Goal: Task Accomplishment & Management: Manage account settings

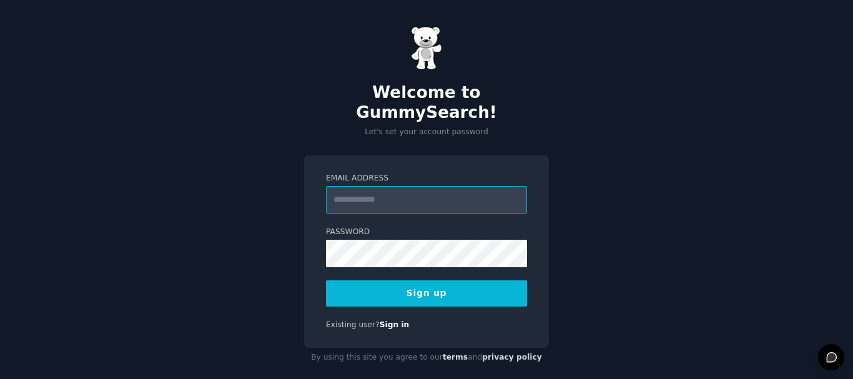
click at [377, 193] on input "Email Address" at bounding box center [426, 199] width 201 height 27
type input "**********"
drag, startPoint x: 685, startPoint y: 238, endPoint x: 574, endPoint y: 267, distance: 114.2
click at [681, 237] on div "**********" at bounding box center [426, 197] width 853 height 394
click at [508, 282] on button "Sign up" at bounding box center [426, 293] width 201 height 26
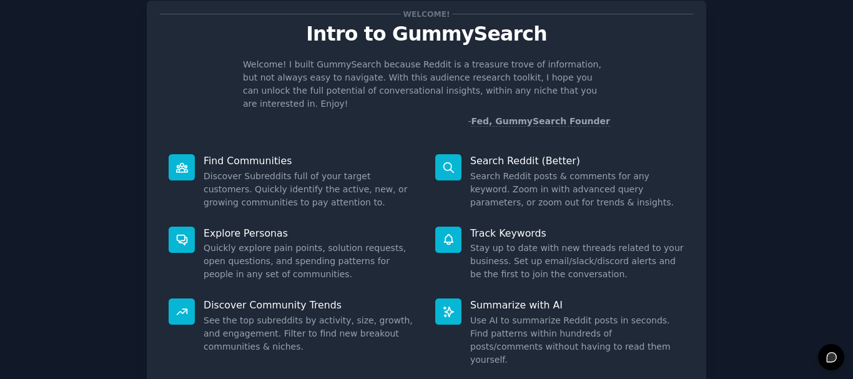
scroll to position [110, 0]
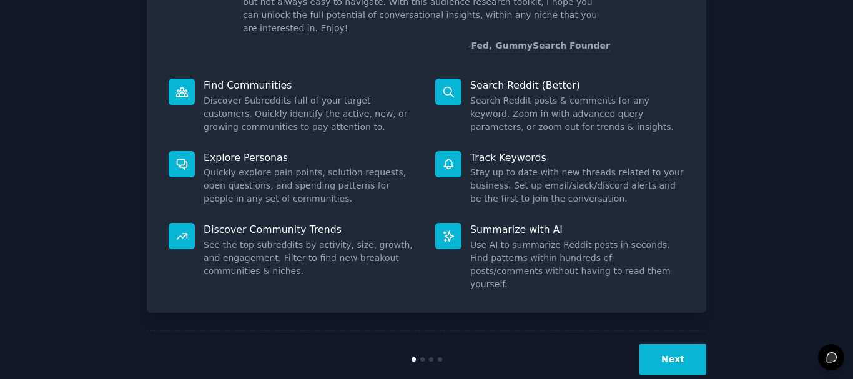
click at [649, 344] on button "Next" at bounding box center [672, 359] width 67 height 31
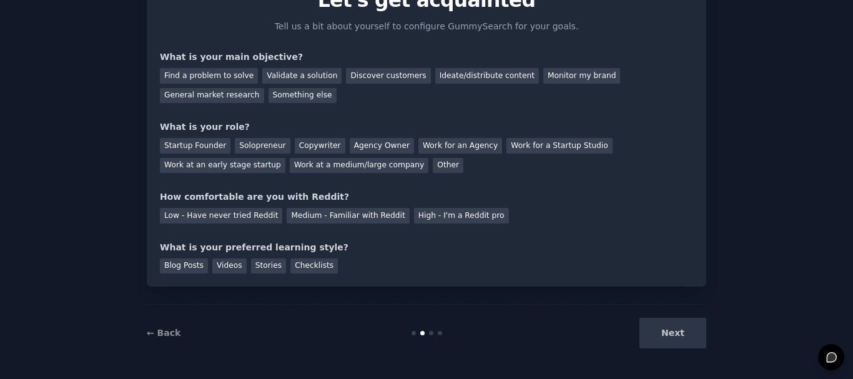
click at [649, 328] on div "Next" at bounding box center [612, 333] width 187 height 31
click at [202, 82] on div "Find a problem to solve" at bounding box center [209, 76] width 98 height 16
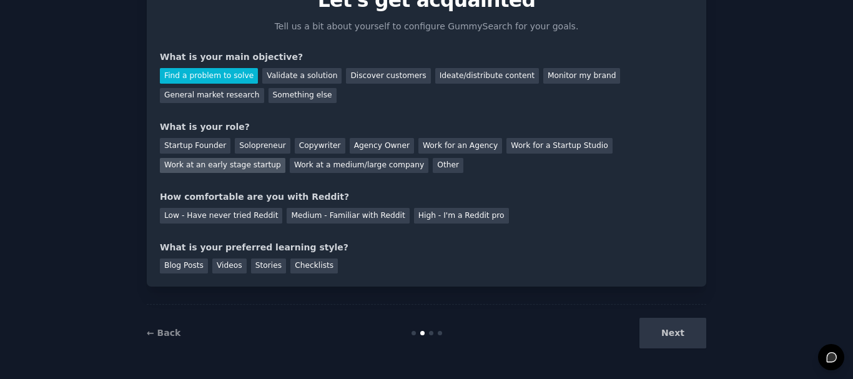
click at [285, 158] on div "Work at an early stage startup" at bounding box center [222, 166] width 125 height 16
click at [384, 217] on div "Low - Have never tried Reddit Medium - Familiar with Reddit High - I'm a Reddit…" at bounding box center [426, 214] width 533 height 20
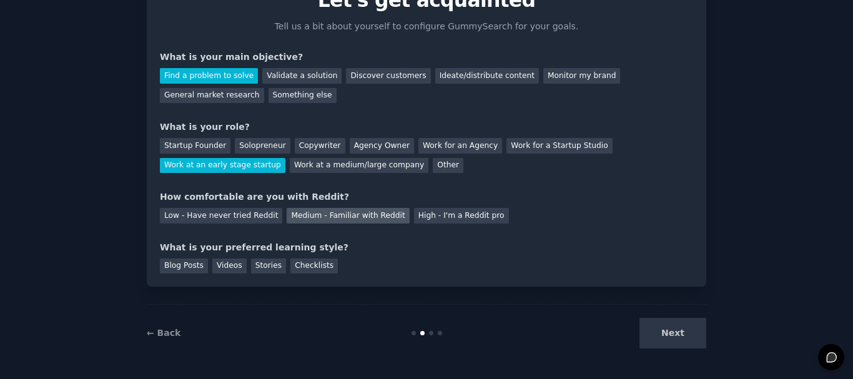
click at [368, 214] on div "Medium - Familiar with Reddit" at bounding box center [348, 216] width 122 height 16
click at [263, 265] on div "Stories" at bounding box center [268, 266] width 35 height 16
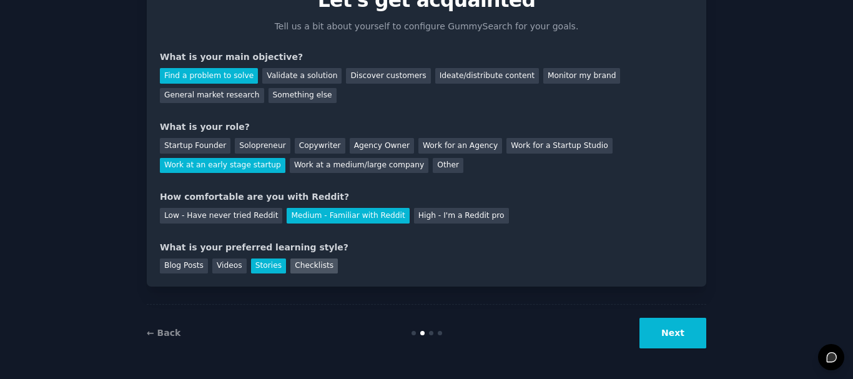
click at [290, 260] on div "Checklists" at bounding box center [313, 266] width 47 height 16
click at [690, 348] on button "Next" at bounding box center [672, 333] width 67 height 31
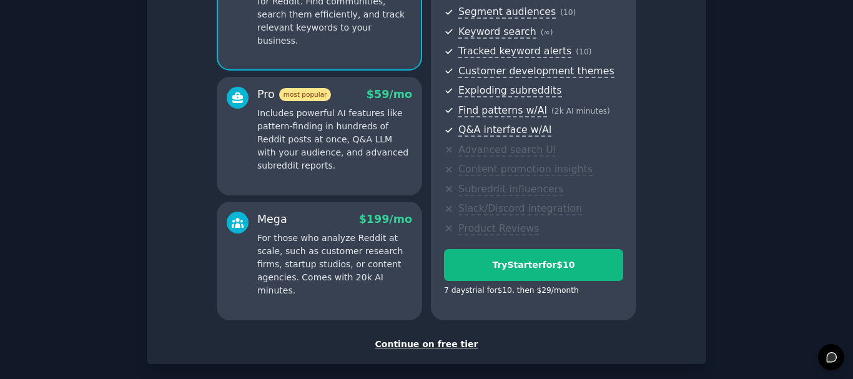
scroll to position [32, 0]
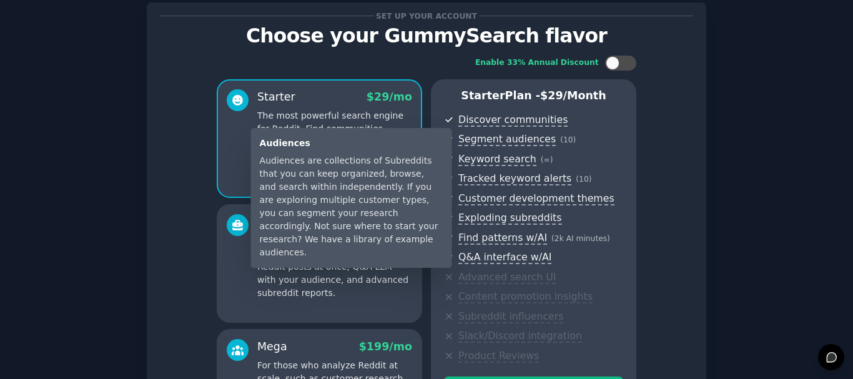
click at [539, 138] on span "Segment audiences" at bounding box center [506, 139] width 97 height 13
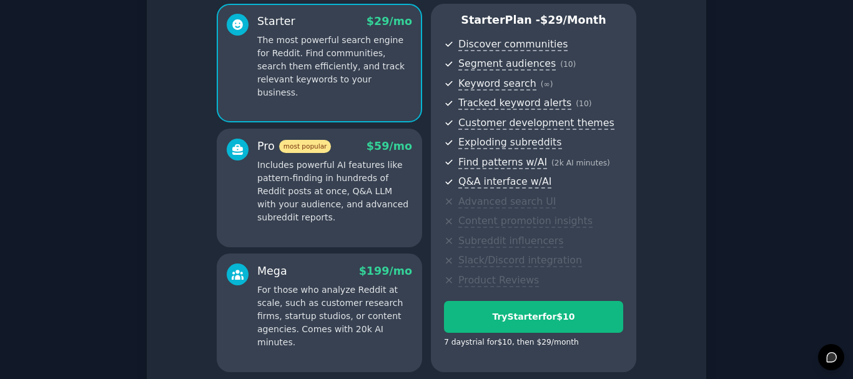
scroll to position [0, 0]
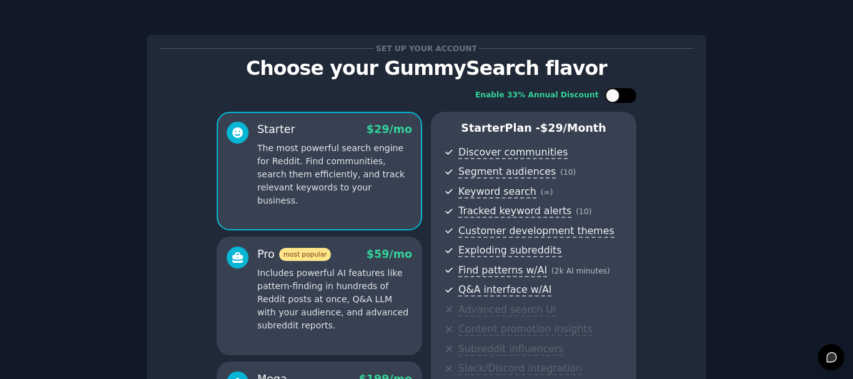
click at [611, 94] on div at bounding box center [613, 96] width 14 height 14
checkbox input "true"
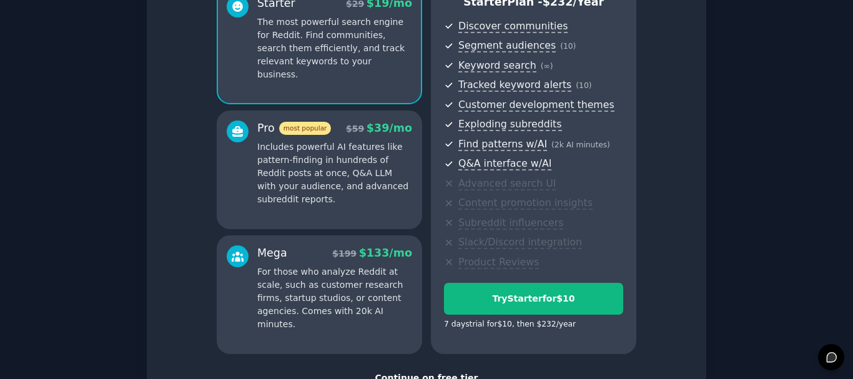
scroll to position [32, 0]
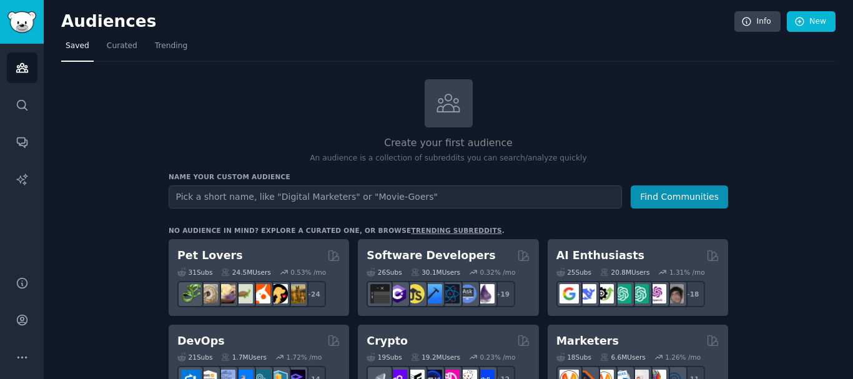
click at [313, 187] on input "text" at bounding box center [395, 196] width 453 height 23
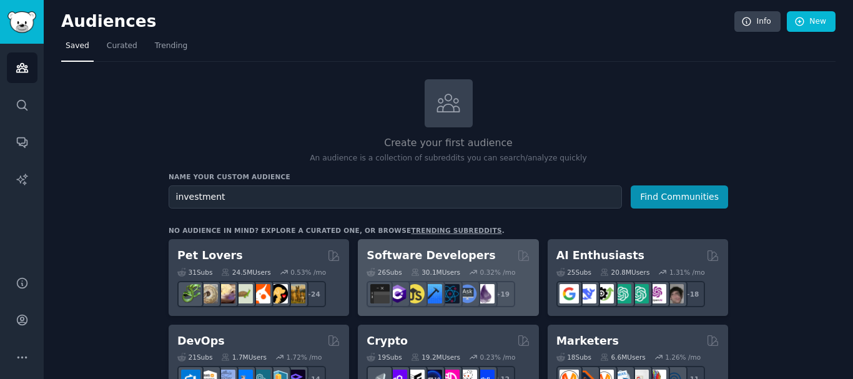
type input "investment"
click at [631, 185] on button "Find Communities" at bounding box center [679, 196] width 97 height 23
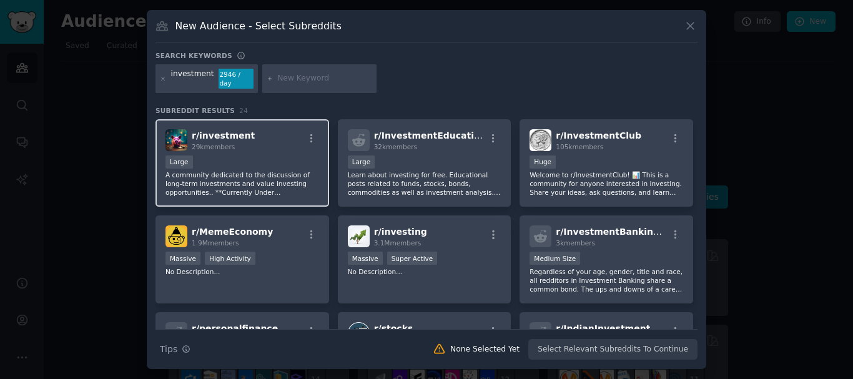
click at [296, 172] on p "A community dedicated to the discussion of long-term investments and value inve…" at bounding box center [242, 183] width 154 height 26
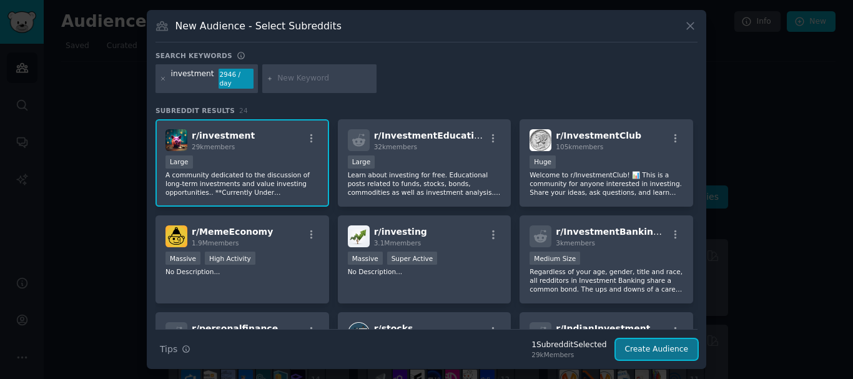
click at [641, 339] on button "Create Audience" at bounding box center [657, 349] width 82 height 21
